Goal: Obtain resource: Obtain resource

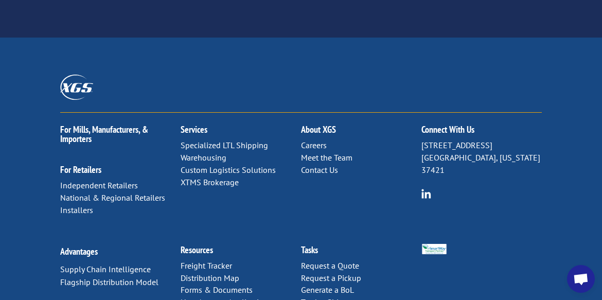
scroll to position [1801, 0]
click at [230, 284] on link "Forms & Documents" at bounding box center [216, 289] width 72 height 10
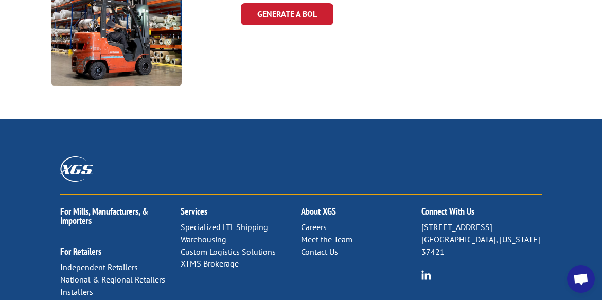
scroll to position [999, 0]
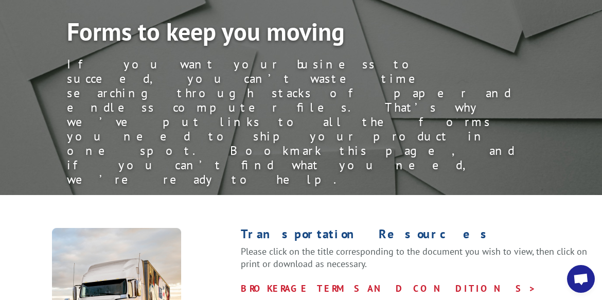
scroll to position [150, 0]
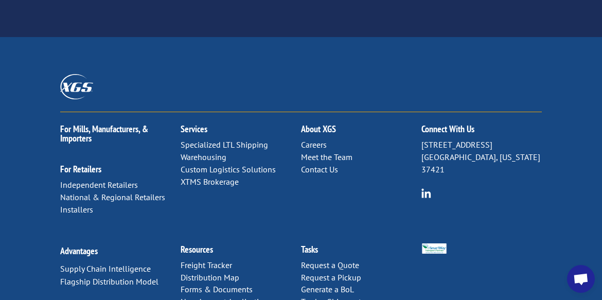
scroll to position [1801, 0]
click at [202, 284] on link "Forms & Documents" at bounding box center [216, 289] width 72 height 10
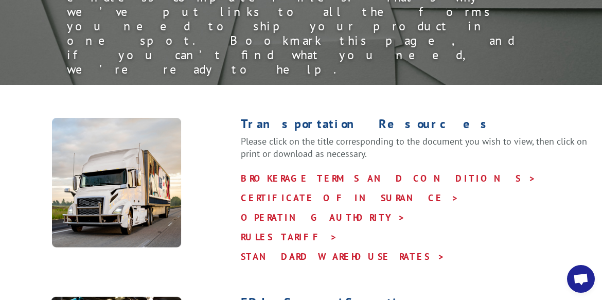
scroll to position [225, 0]
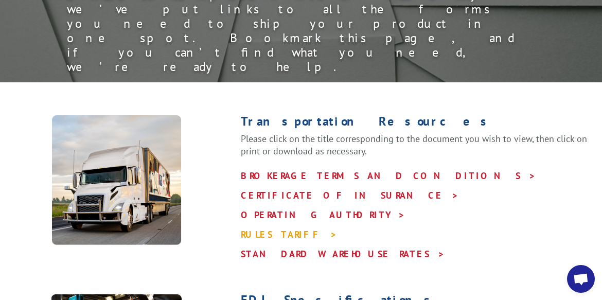
click at [264, 228] on link "RULES TARIFF >" at bounding box center [289, 234] width 97 height 12
